Goal: Navigation & Orientation: Go to known website

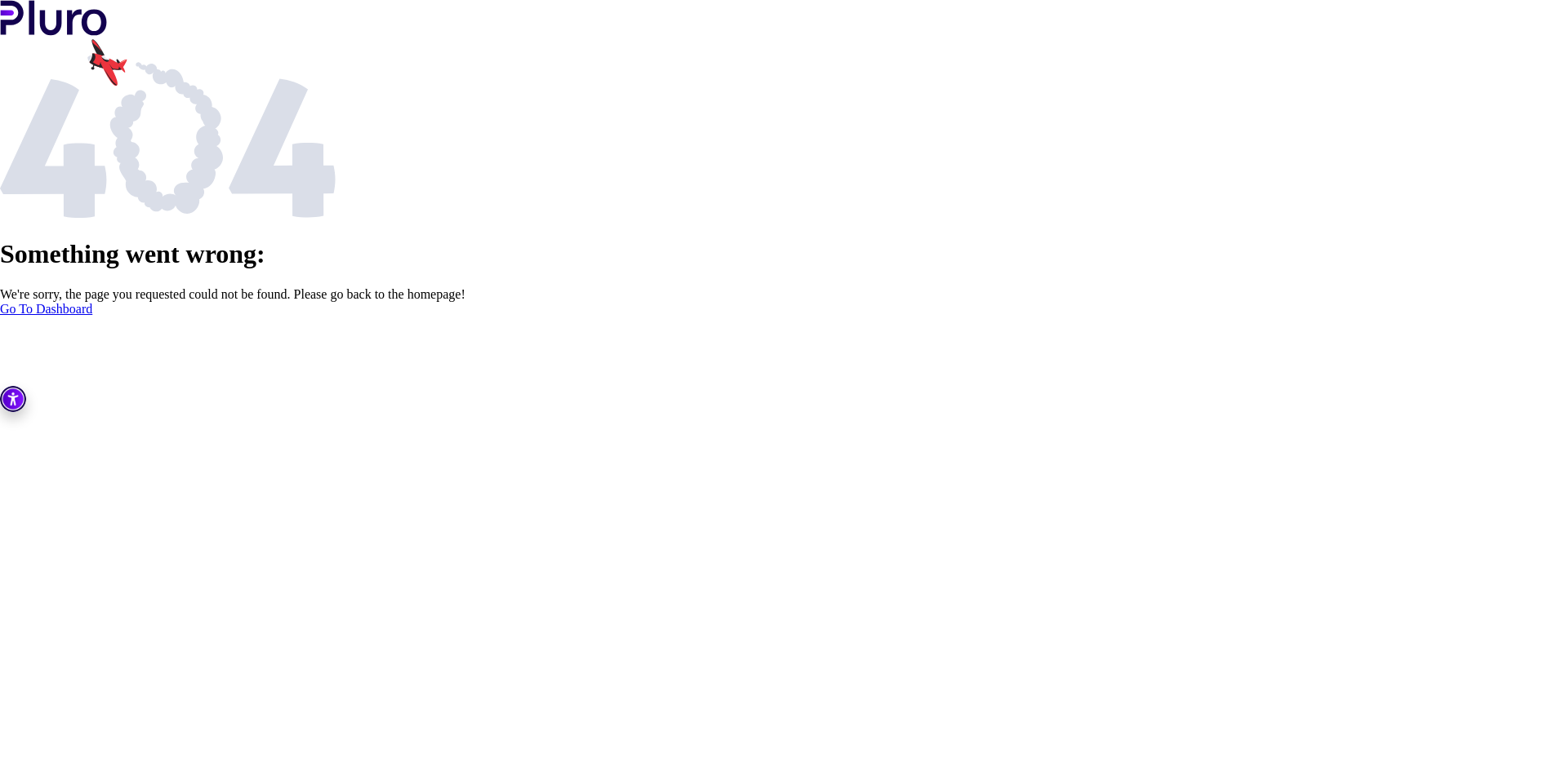
click at [92, 316] on link "Go To Dashboard" at bounding box center [46, 308] width 92 height 14
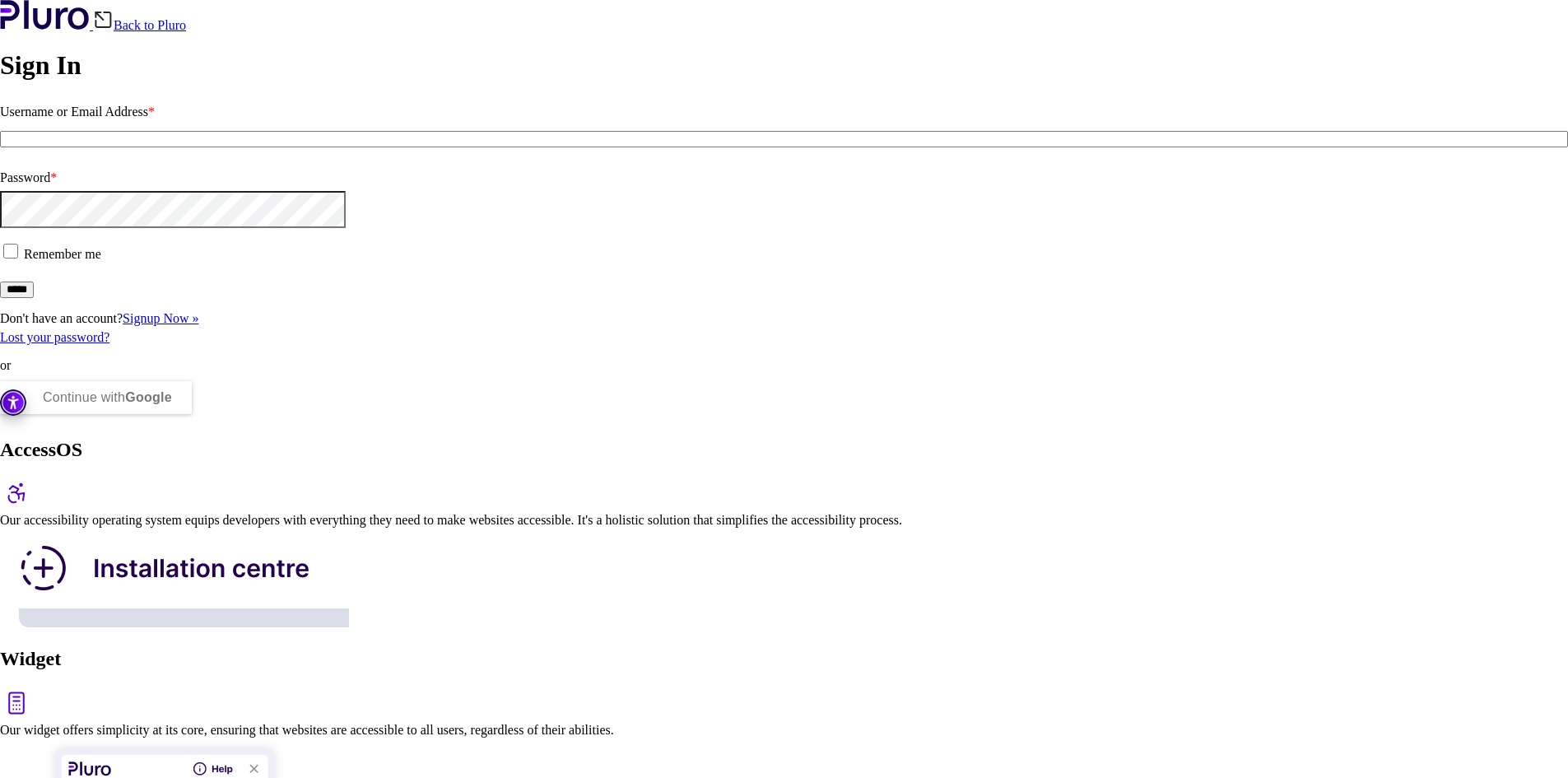
type input "**********"
click at [24, 261] on span at bounding box center [24, 254] width 0 height 14
click at [33, 298] on input "*****" at bounding box center [17, 290] width 33 height 17
